Goal: Task Accomplishment & Management: Use online tool/utility

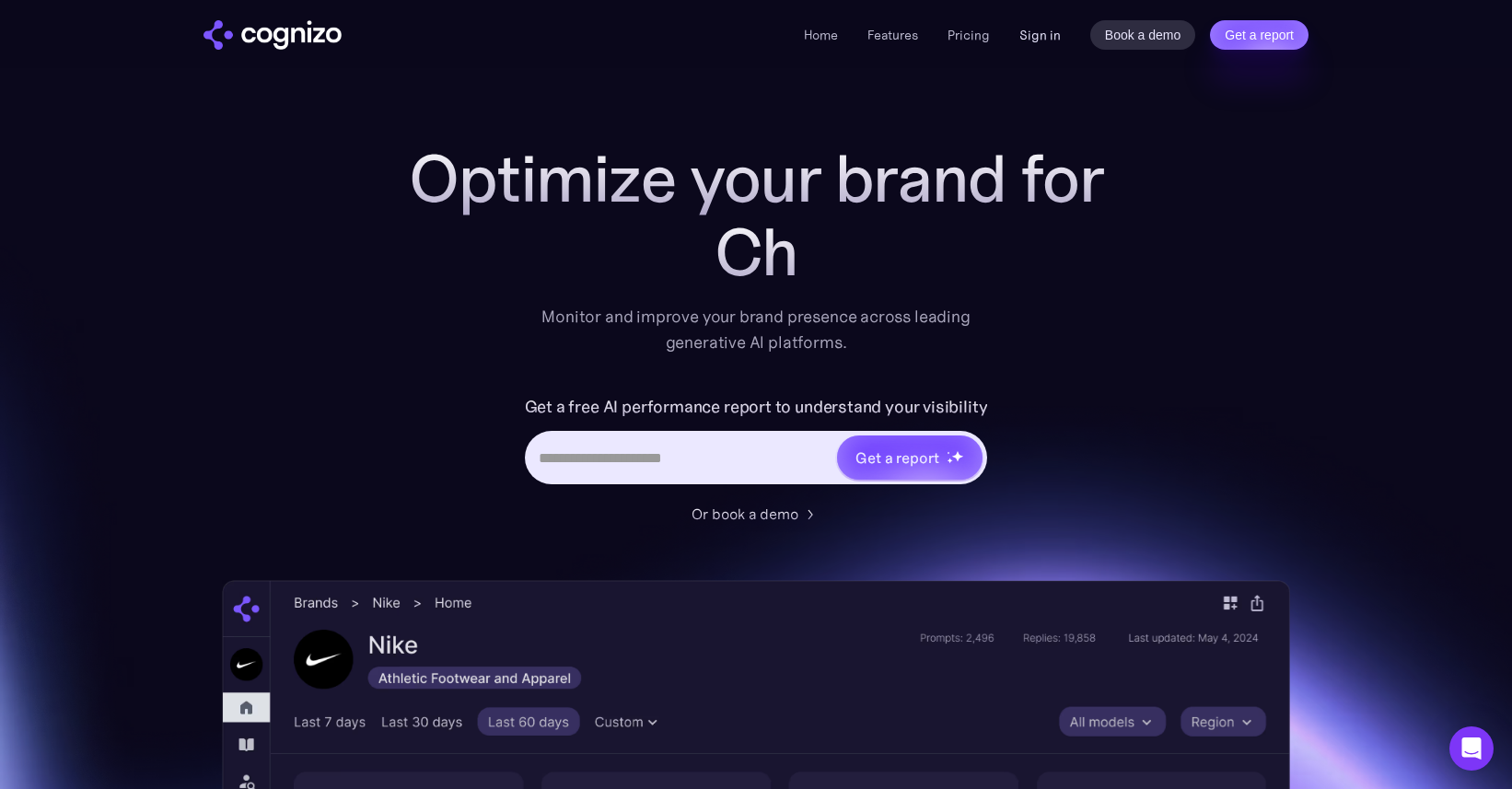
click at [1030, 37] on link "Sign in" at bounding box center [1039, 35] width 41 height 22
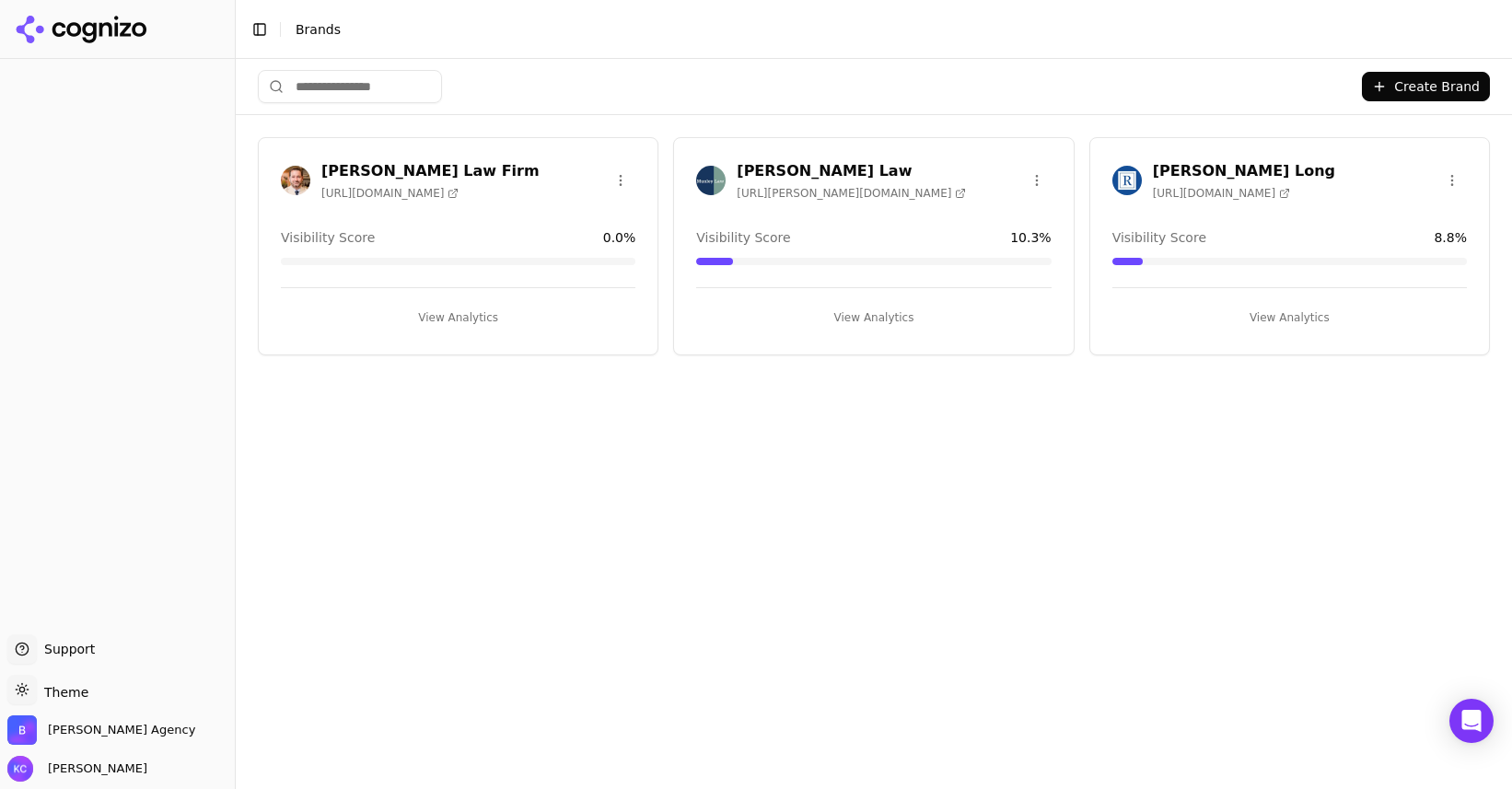
click at [794, 171] on h3 "Munley Law" at bounding box center [851, 171] width 229 height 22
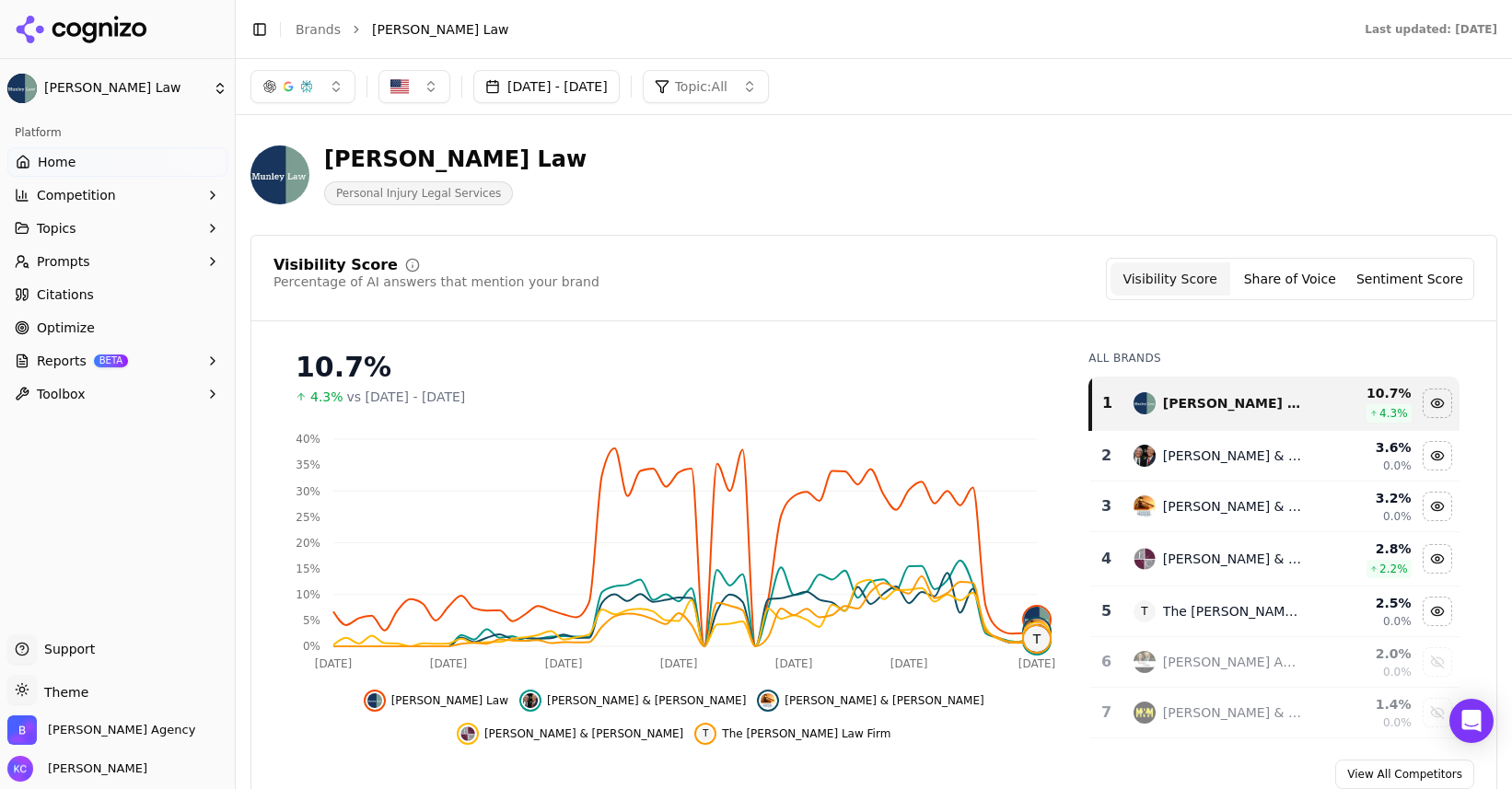
click at [58, 165] on span "Home" at bounding box center [56, 162] width 38 height 18
click at [1305, 275] on button "Share of Voice" at bounding box center [1290, 278] width 119 height 33
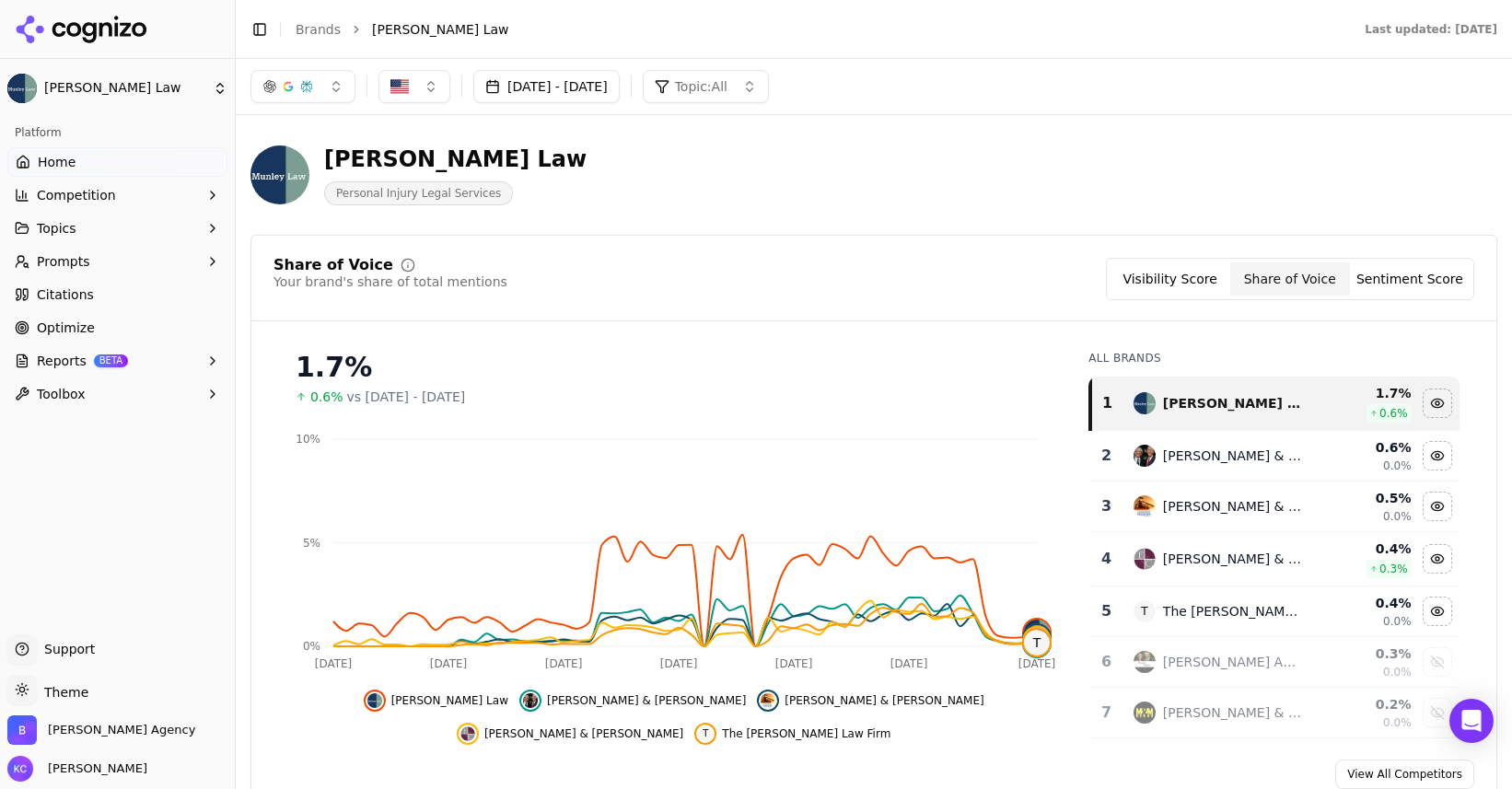
click at [1405, 274] on button "Sentiment Score" at bounding box center [1409, 278] width 119 height 33
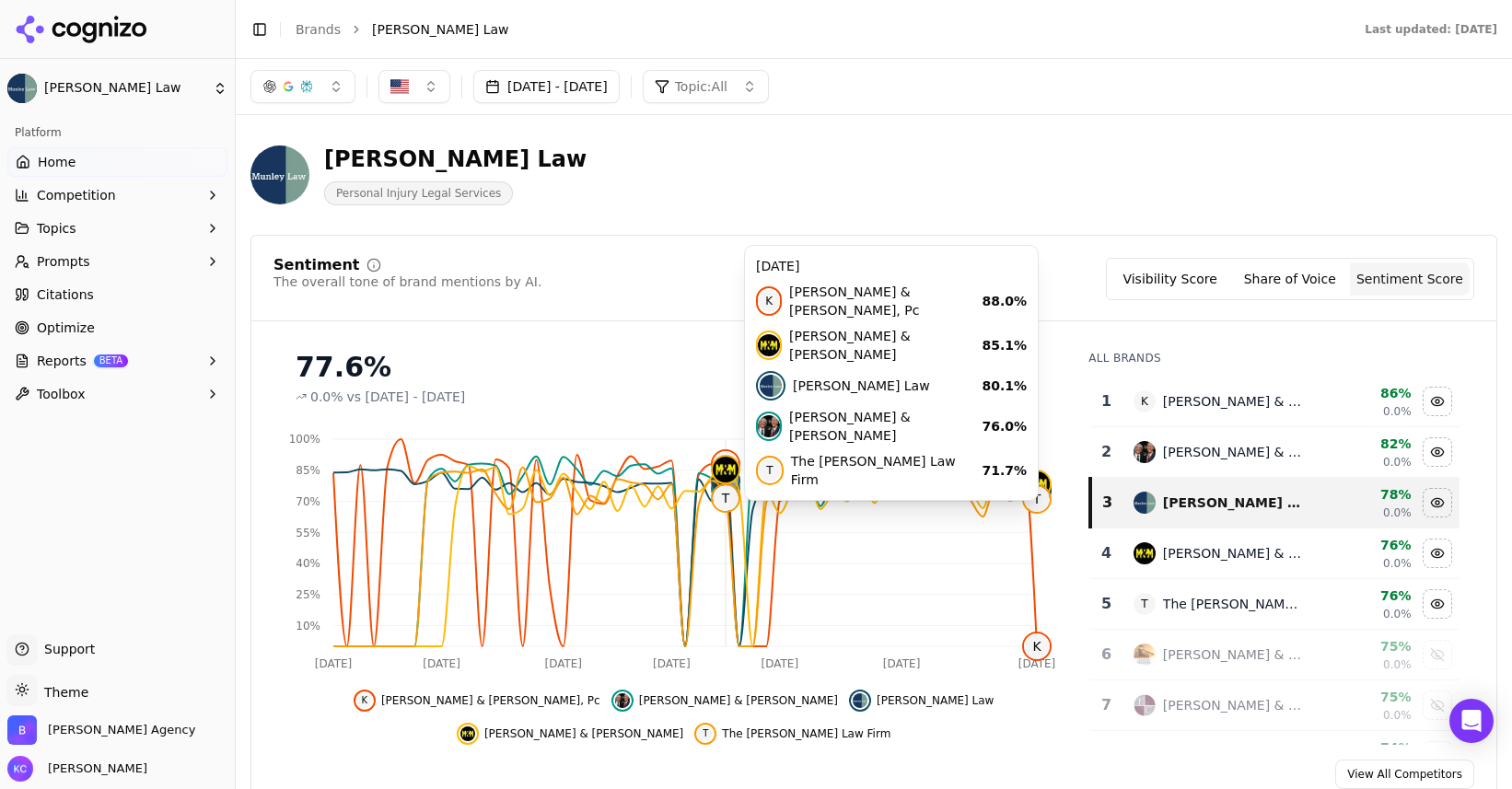
click at [219, 92] on html "Munley Law Platform Home Competition Topics Prompts Citations Optimize Reports …" at bounding box center [756, 394] width 1512 height 789
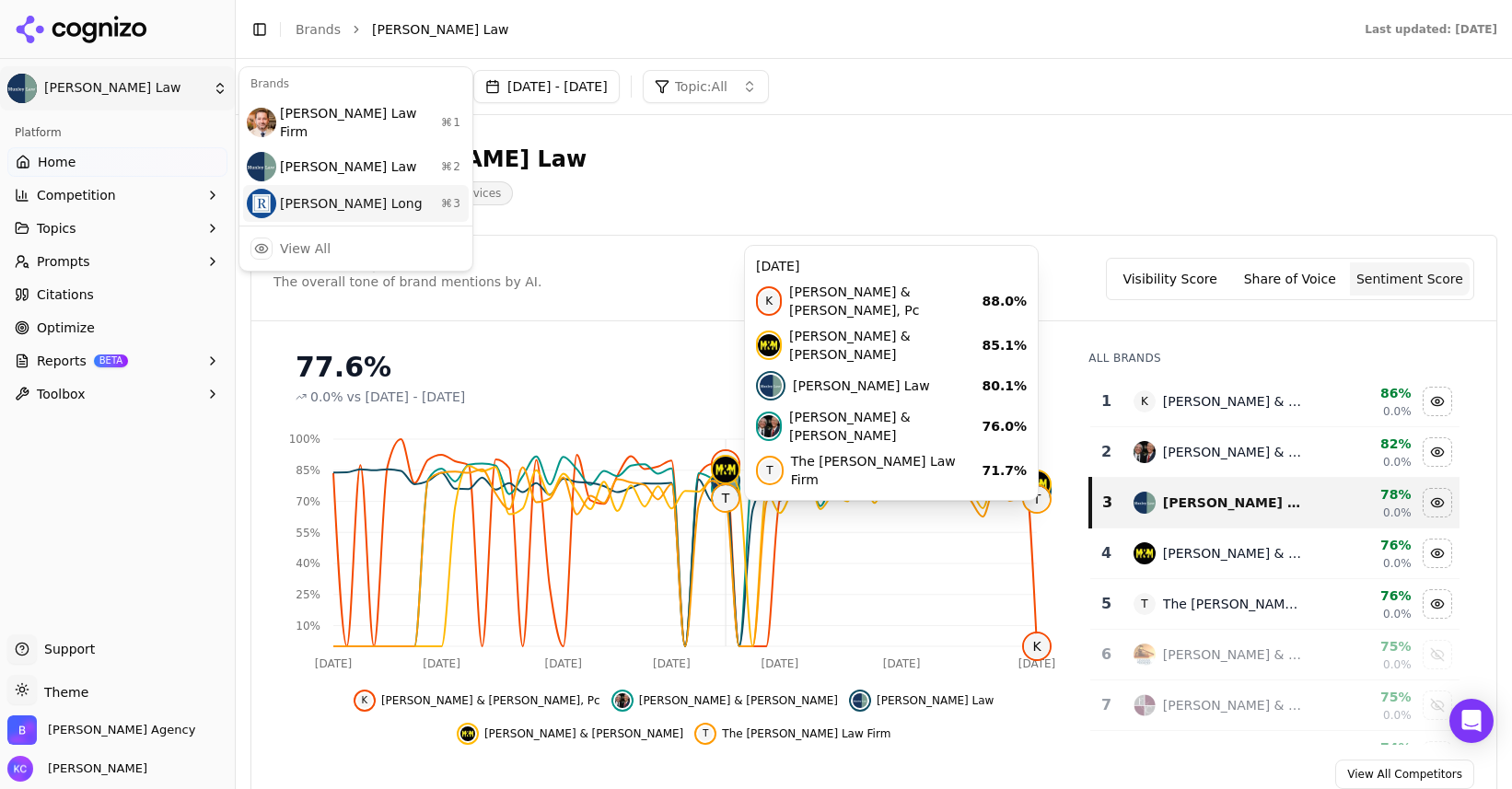
click at [310, 185] on div "Regan Zambri Long ⌘ 3" at bounding box center [355, 203] width 225 height 37
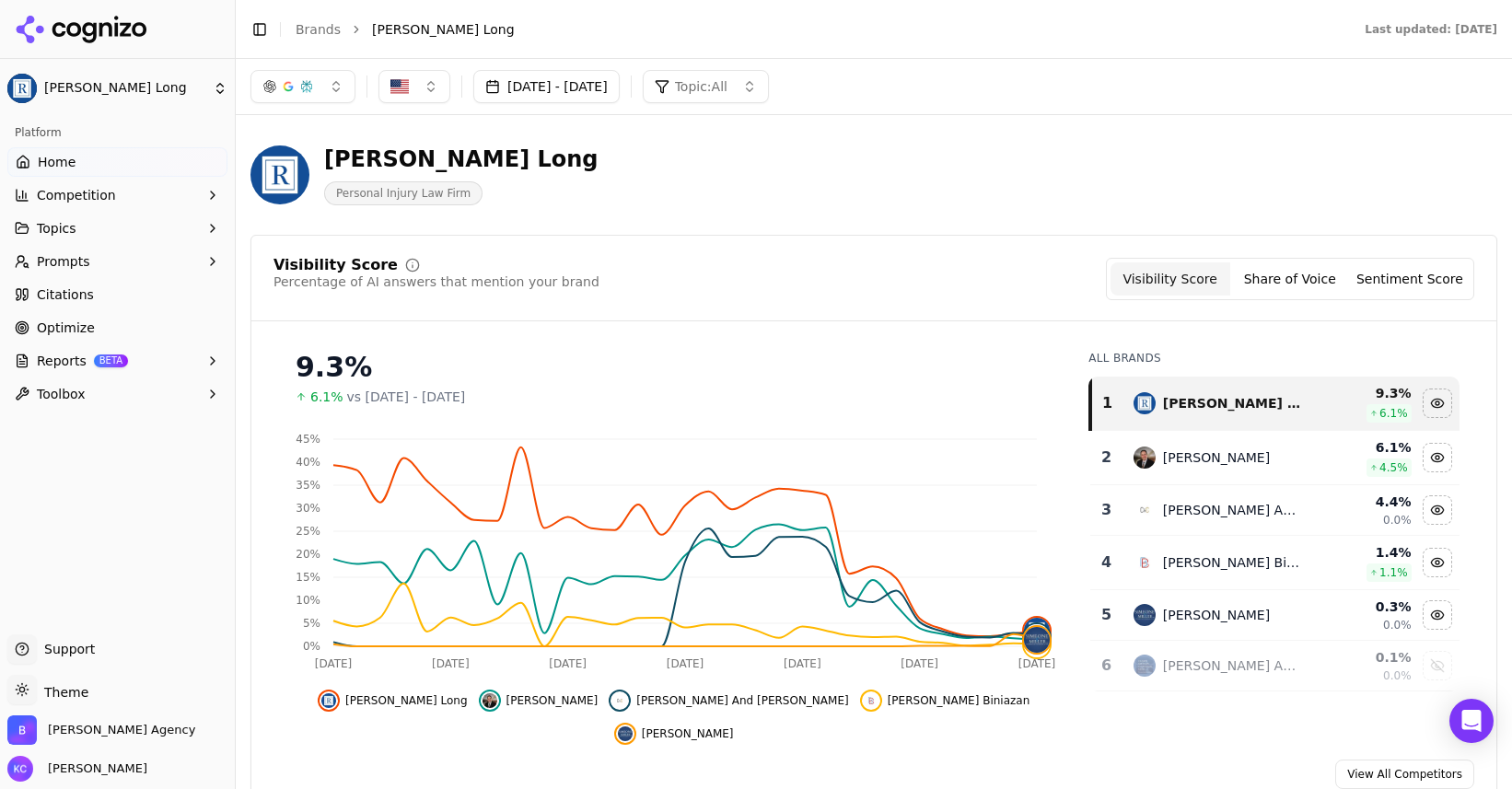
click at [1310, 281] on button "Share of Voice" at bounding box center [1290, 278] width 119 height 33
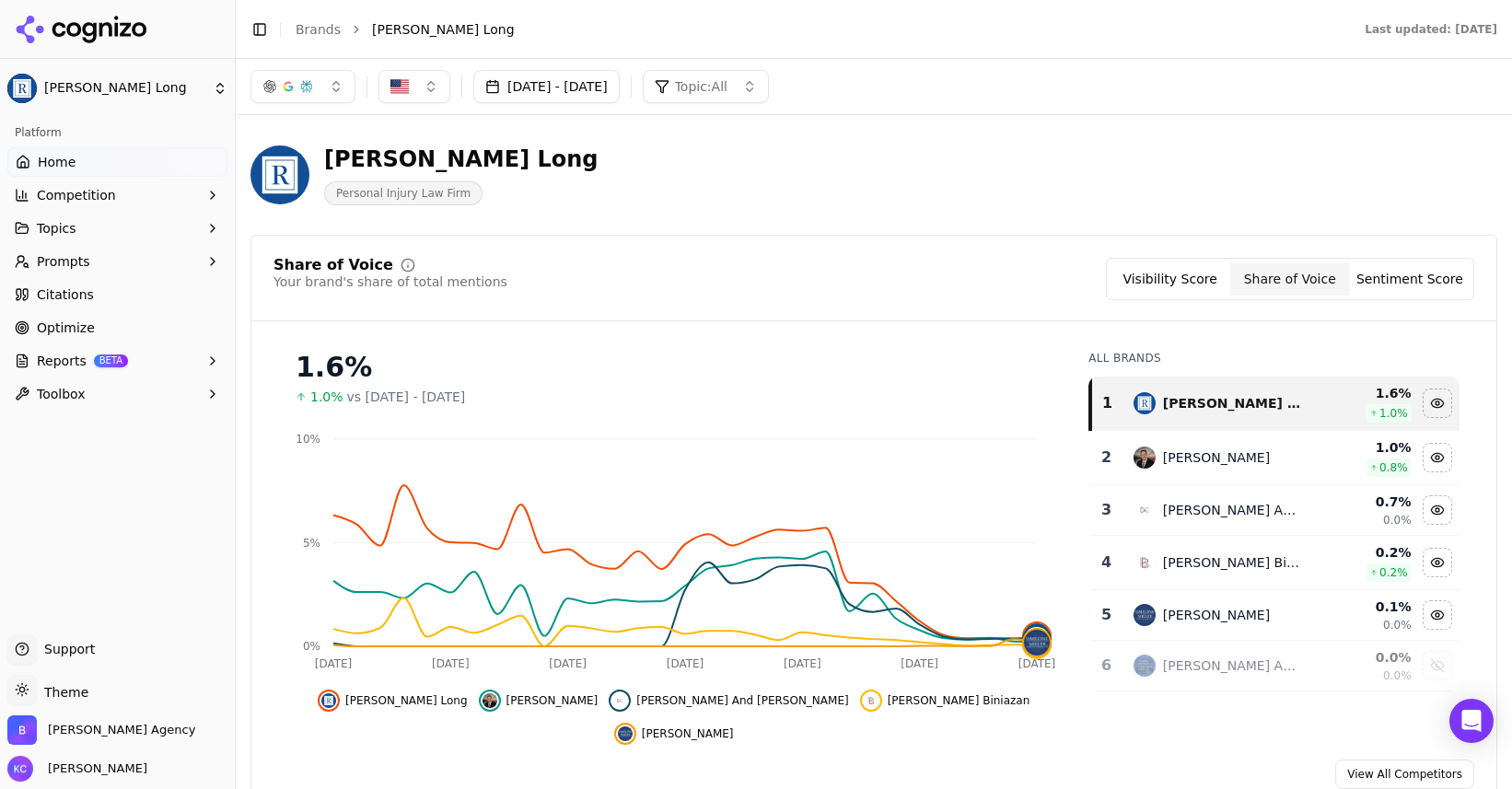
click at [1393, 282] on button "Sentiment Score" at bounding box center [1409, 278] width 119 height 33
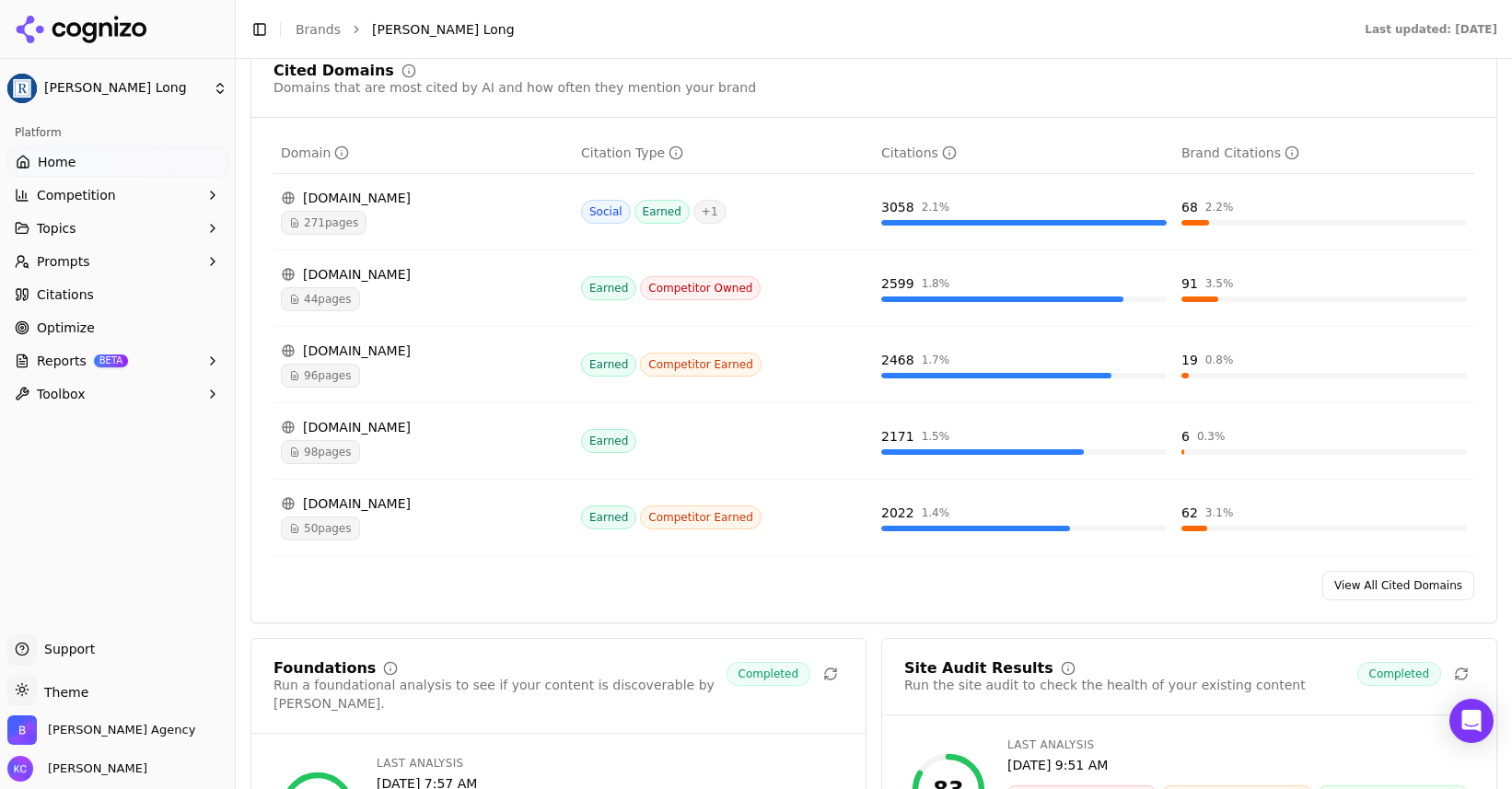
scroll to position [1948, 0]
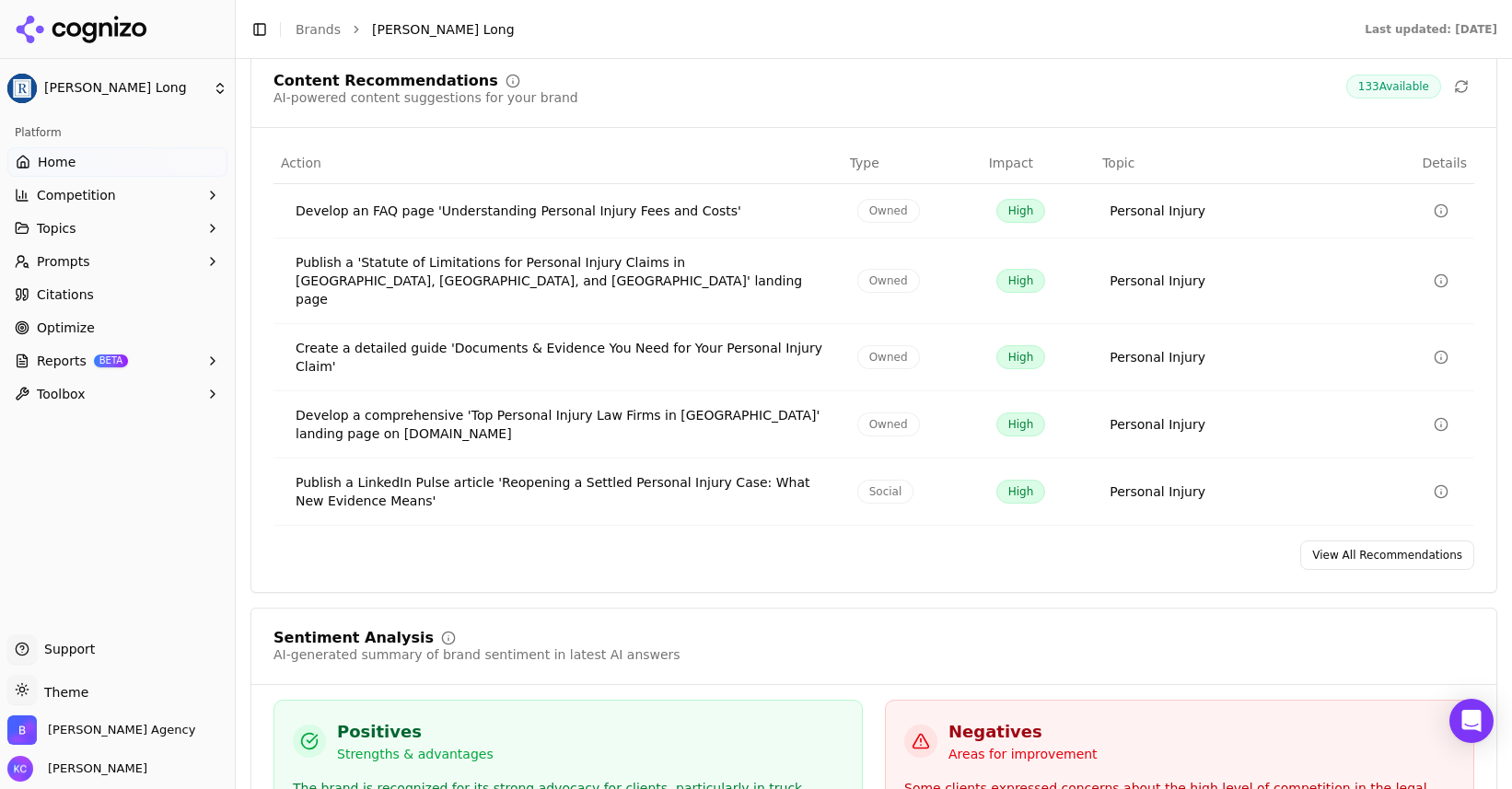
scroll to position [2868, 0]
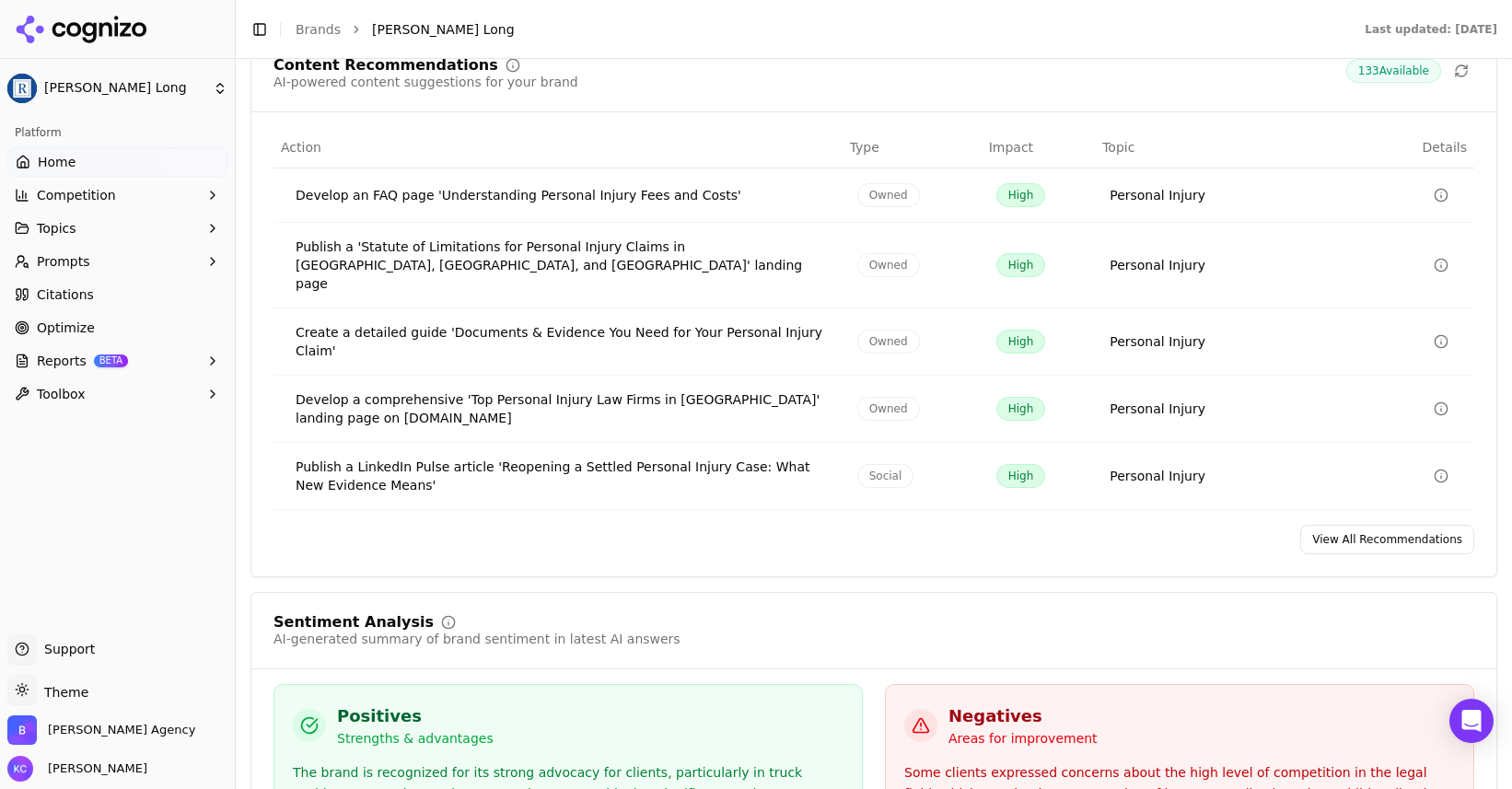
click at [71, 156] on span "Home" at bounding box center [56, 162] width 38 height 18
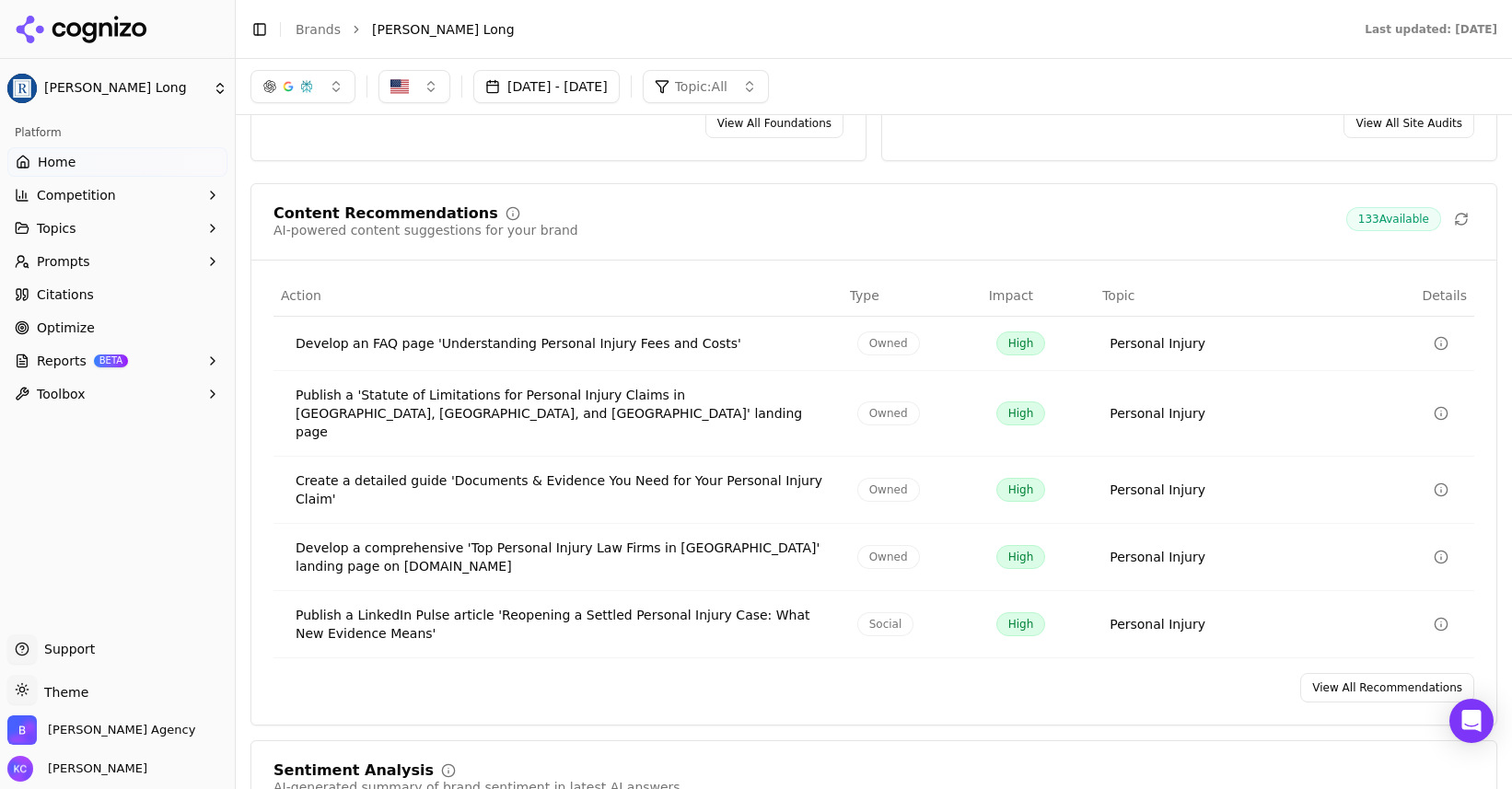
scroll to position [2440, 0]
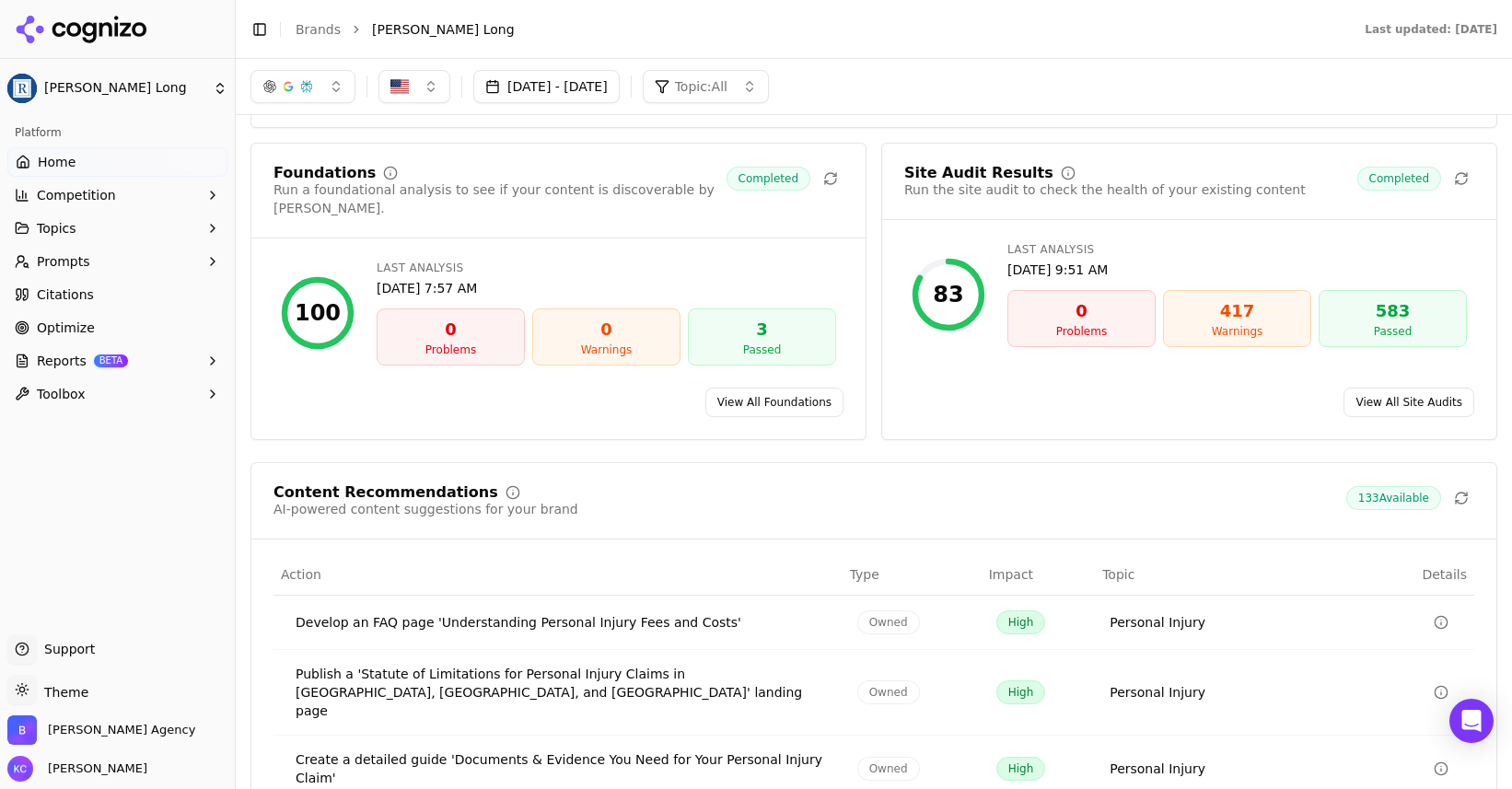
click at [45, 163] on span "Home" at bounding box center [56, 162] width 38 height 18
click at [1421, 387] on link "View All Site Audits" at bounding box center [1409, 402] width 131 height 30
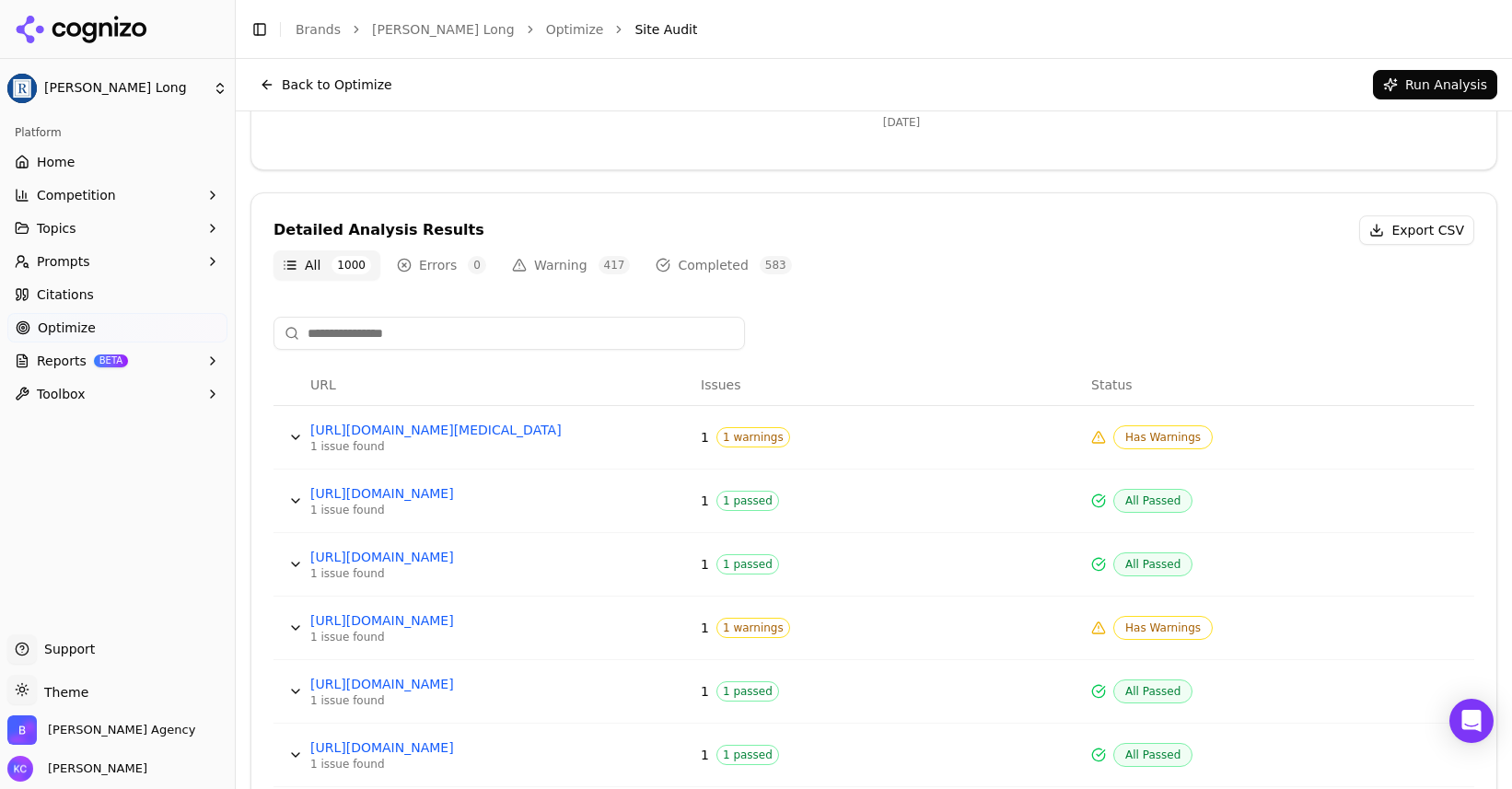
scroll to position [393, 0]
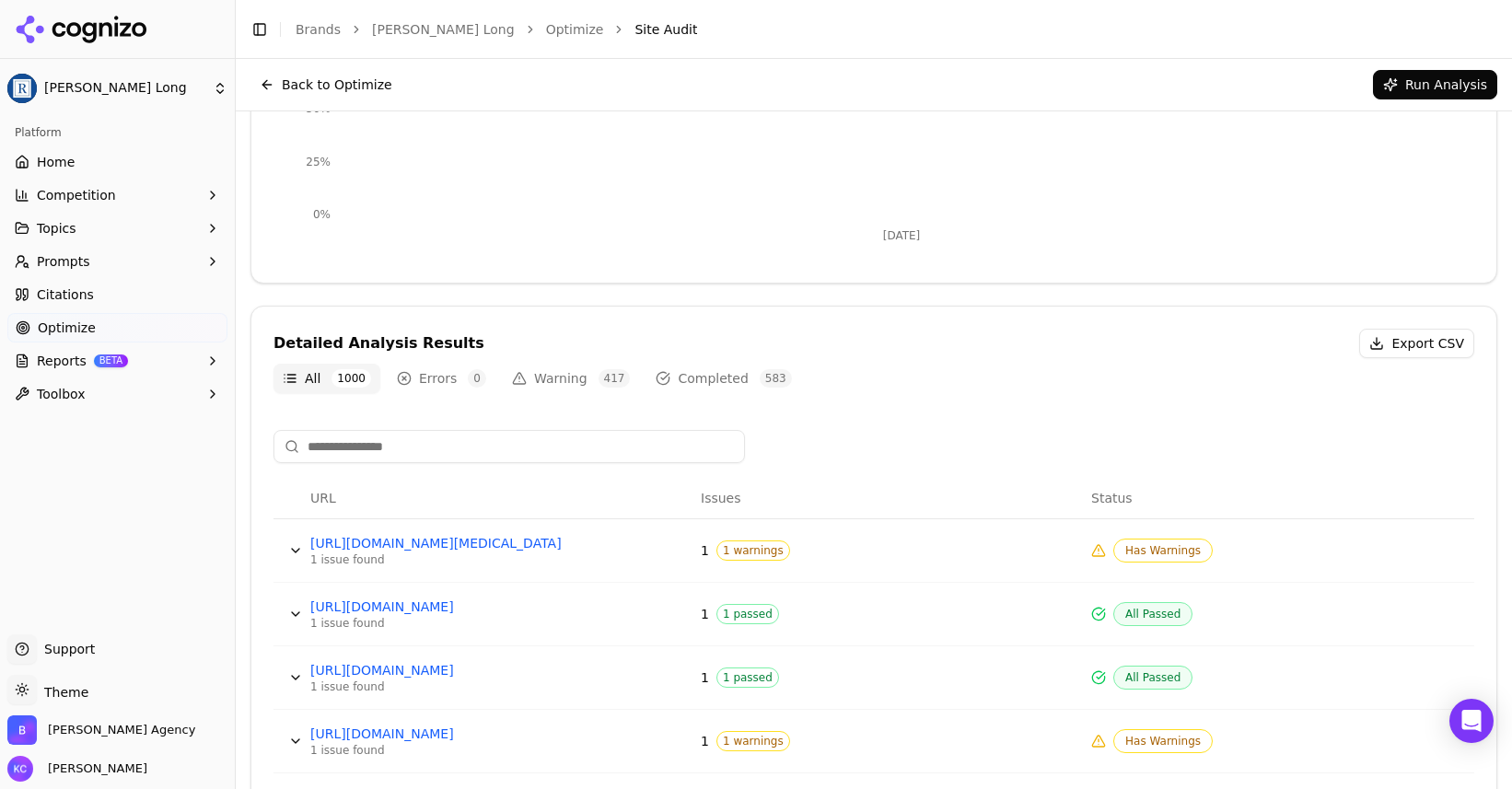
click at [551, 377] on button "Warning 417" at bounding box center [570, 379] width 136 height 30
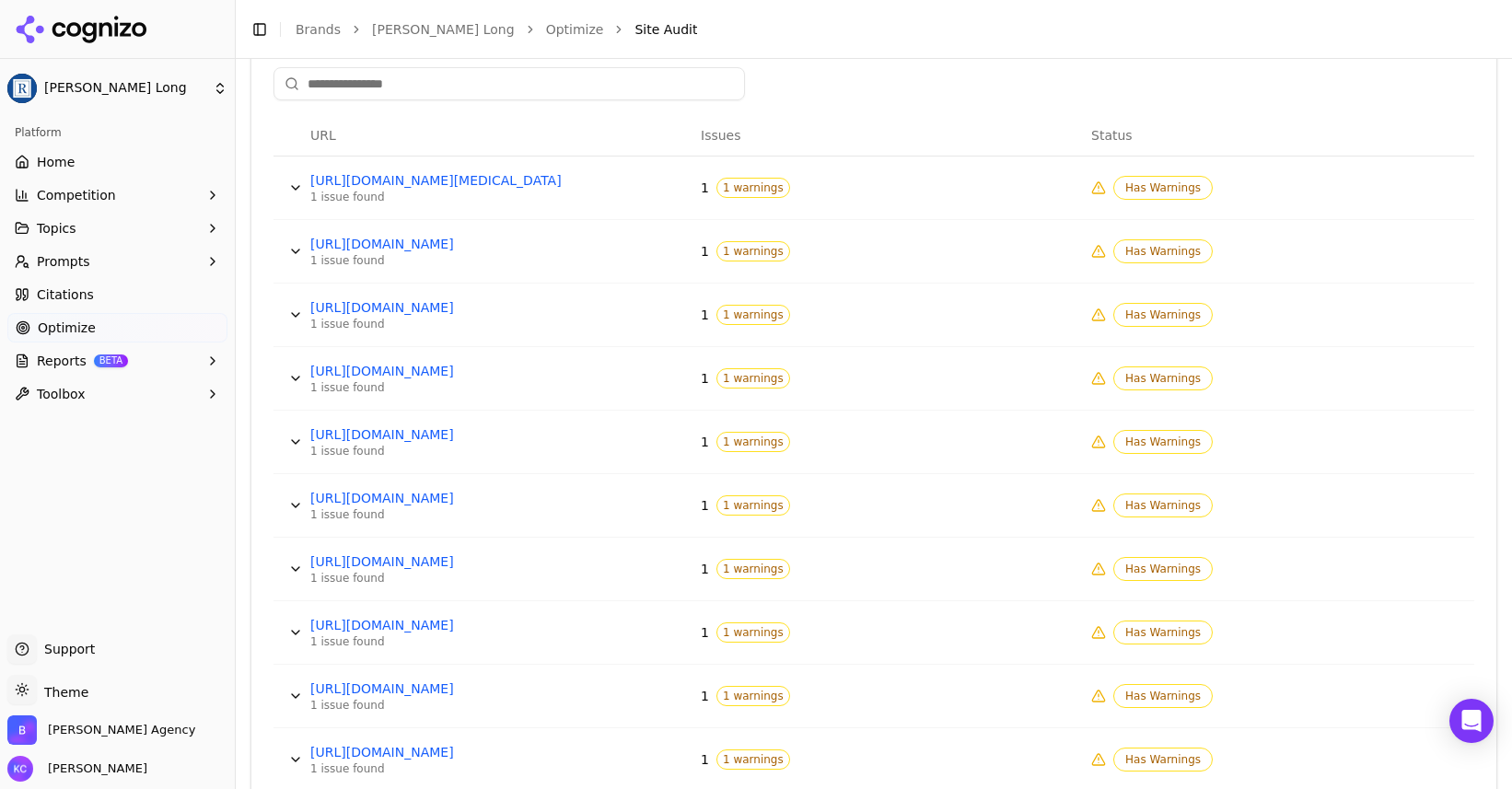
scroll to position [763, 0]
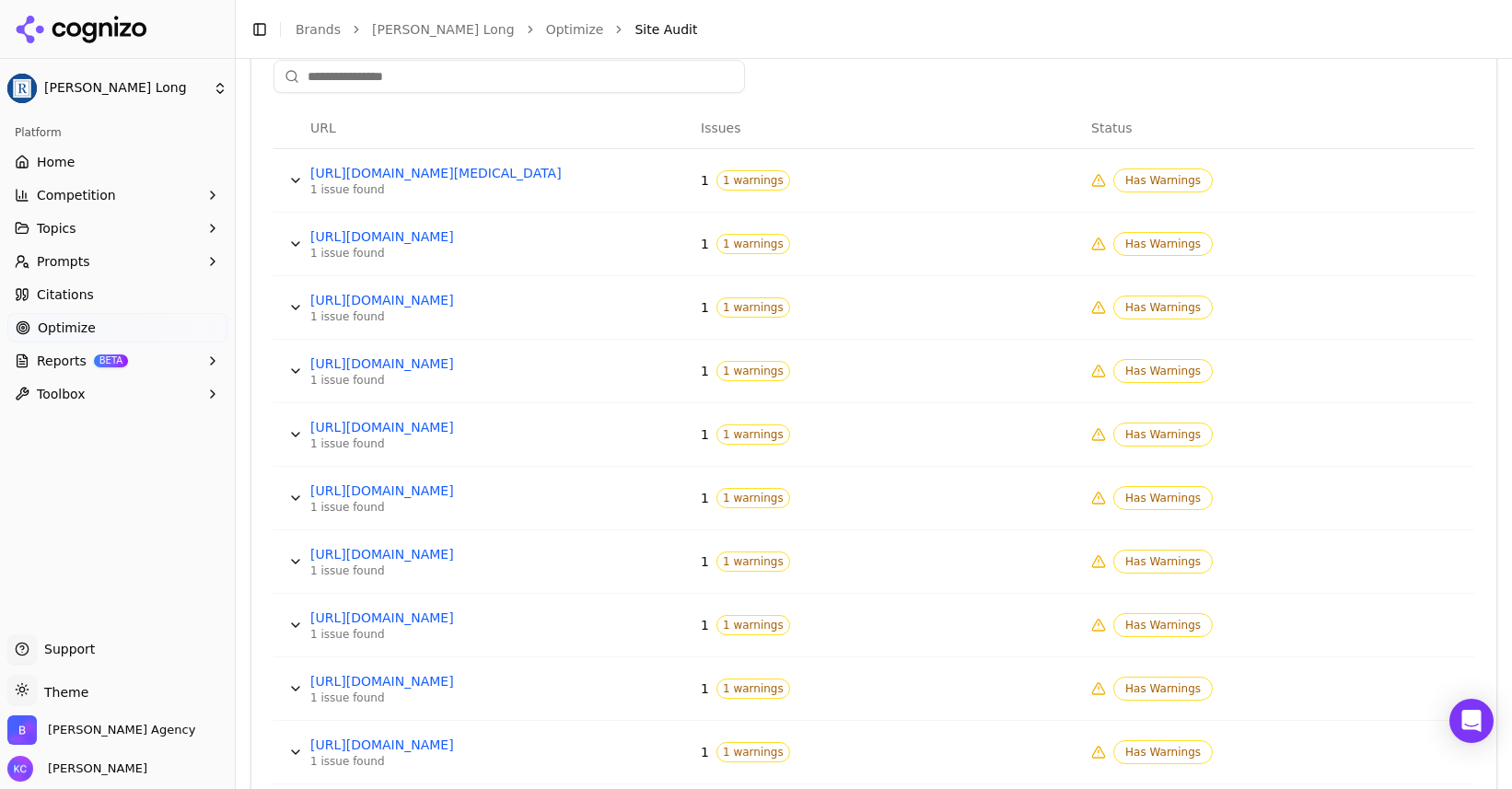
click at [294, 491] on button "Data table" at bounding box center [296, 498] width 30 height 30
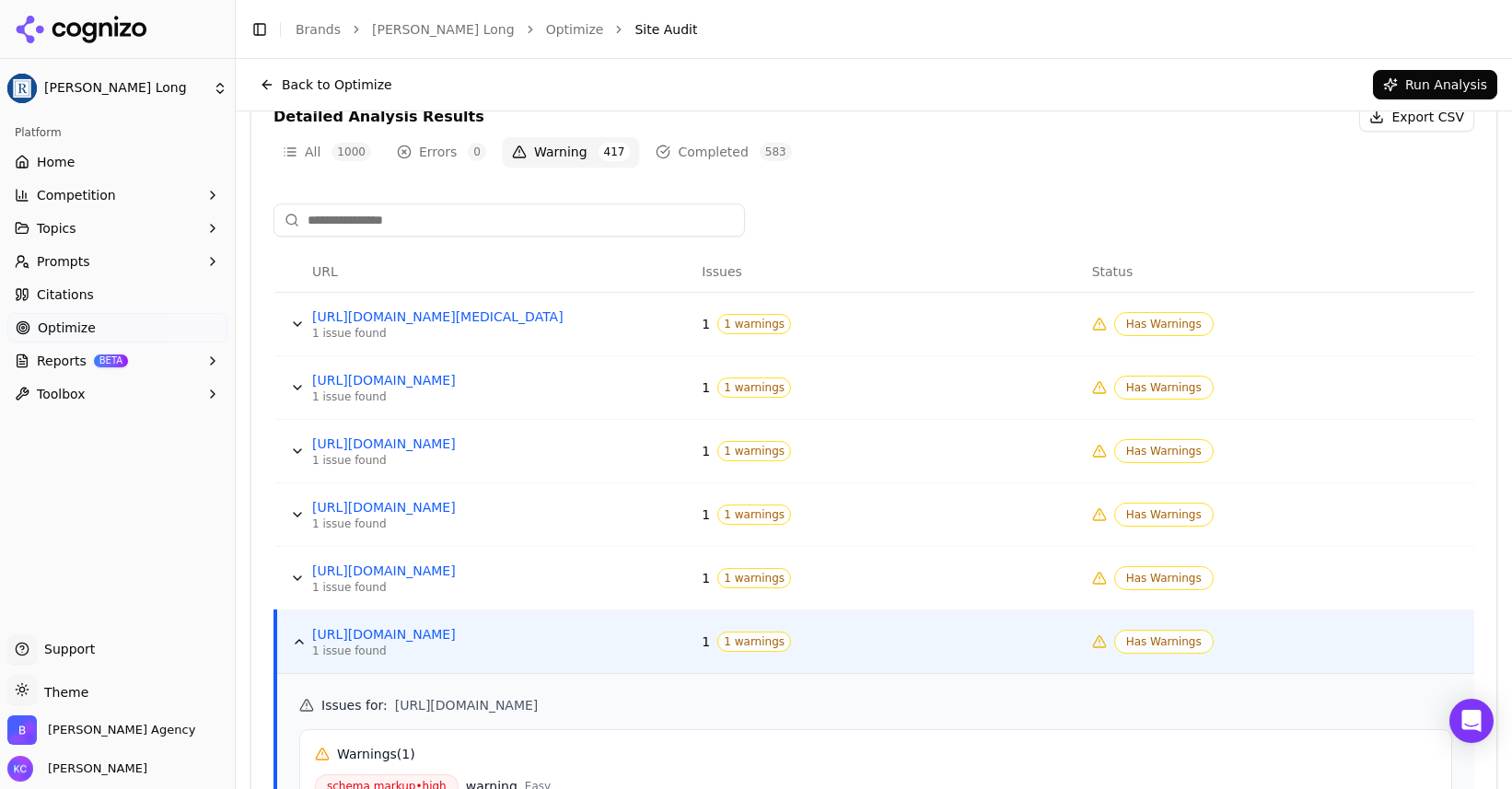
scroll to position [587, 0]
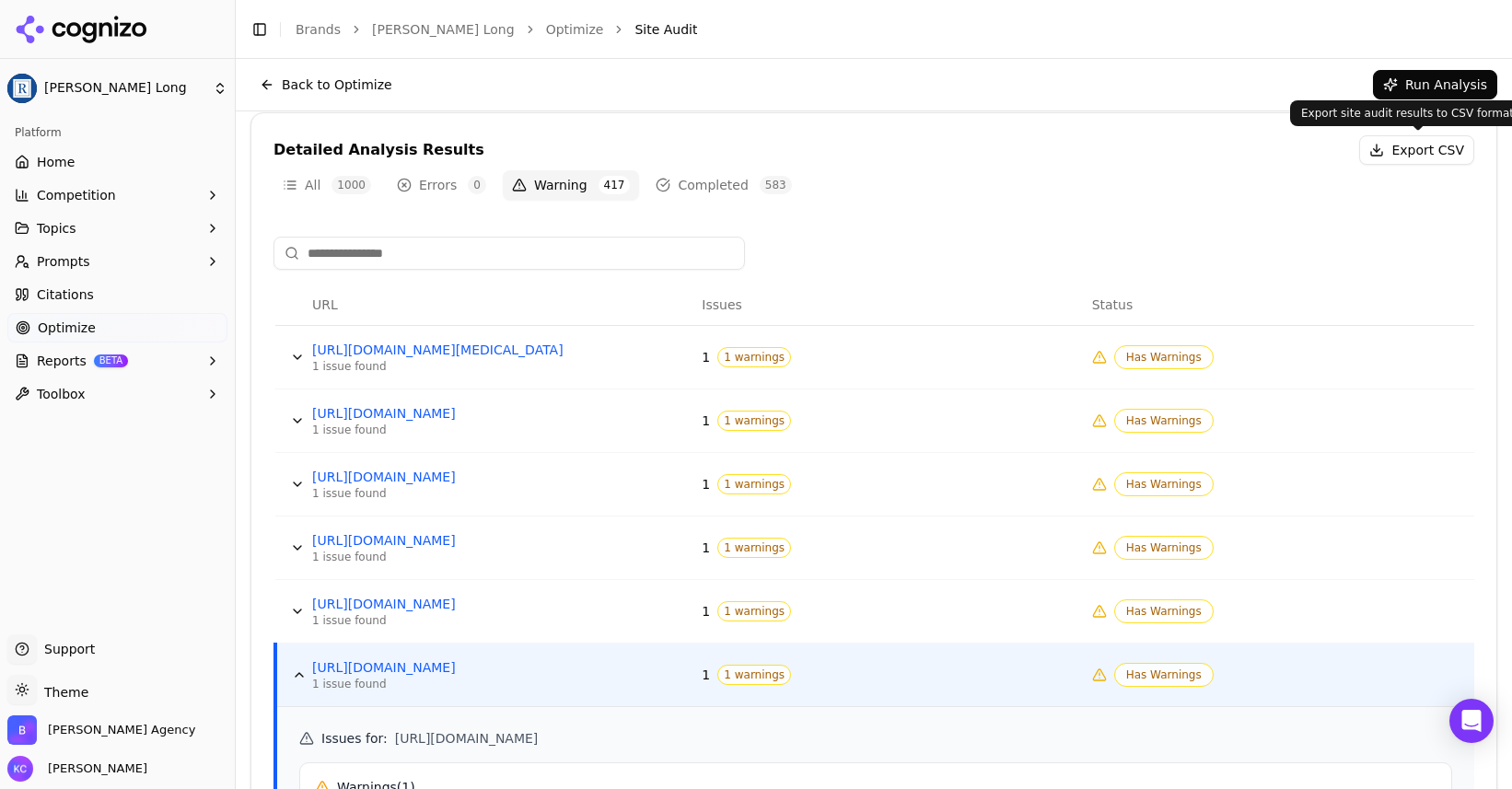
click at [1412, 148] on button "Export CSV" at bounding box center [1416, 150] width 115 height 30
